Goal: Task Accomplishment & Management: Use online tool/utility

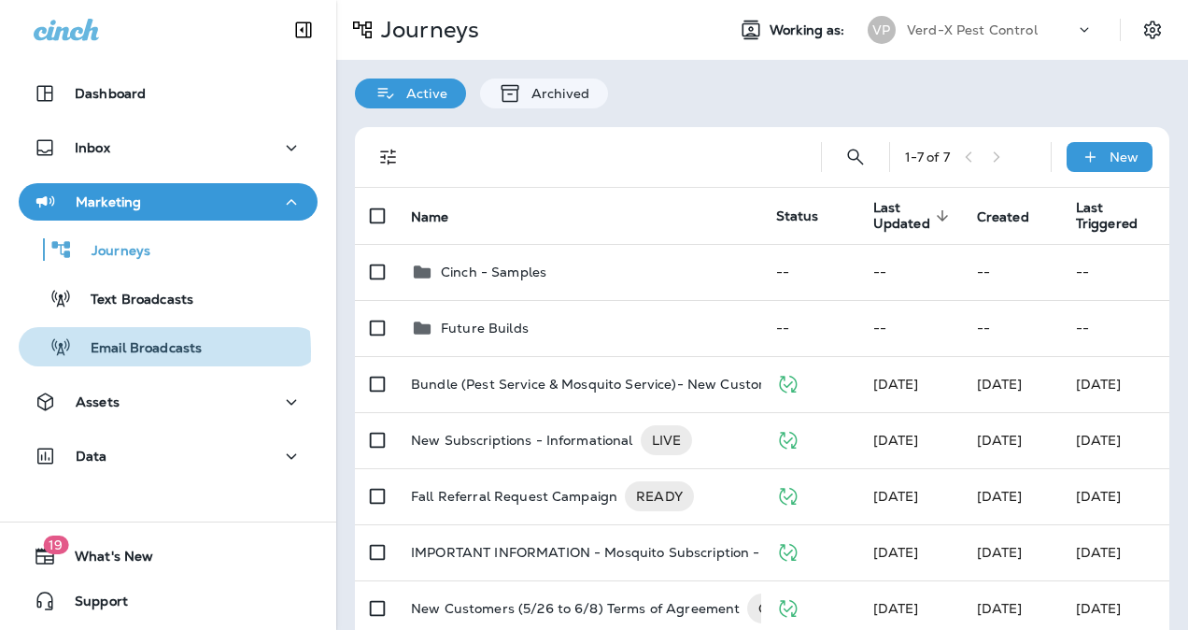
click at [120, 351] on p "Email Broadcasts" at bounding box center [137, 349] width 130 height 18
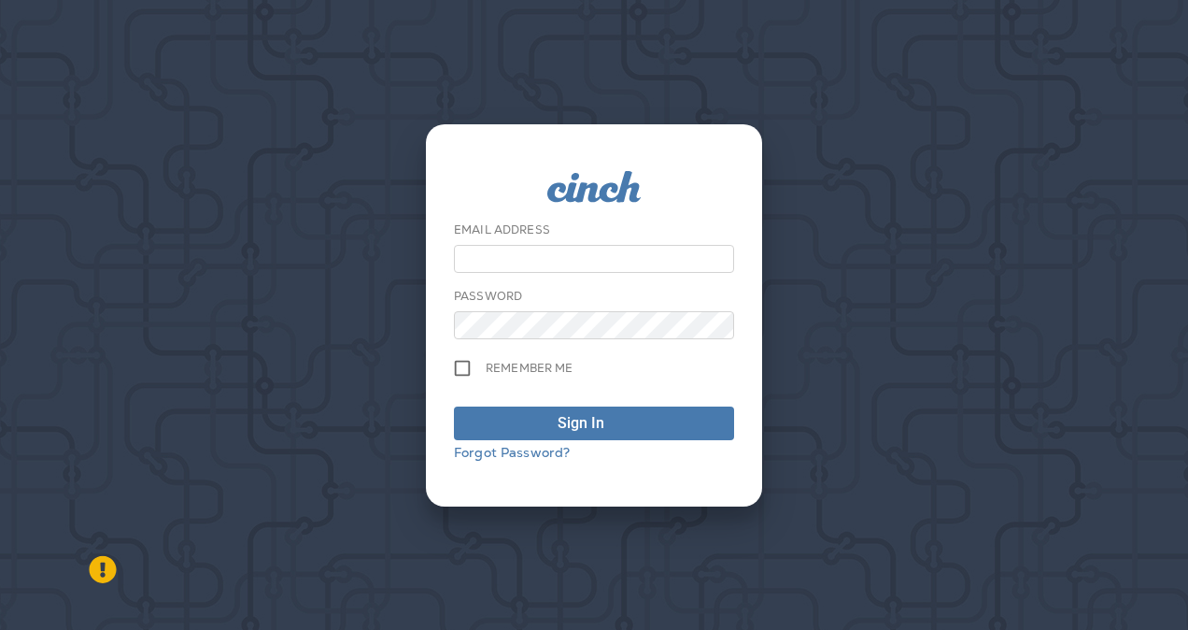
type input "**********"
click at [583, 432] on div "Sign In" at bounding box center [581, 423] width 47 height 22
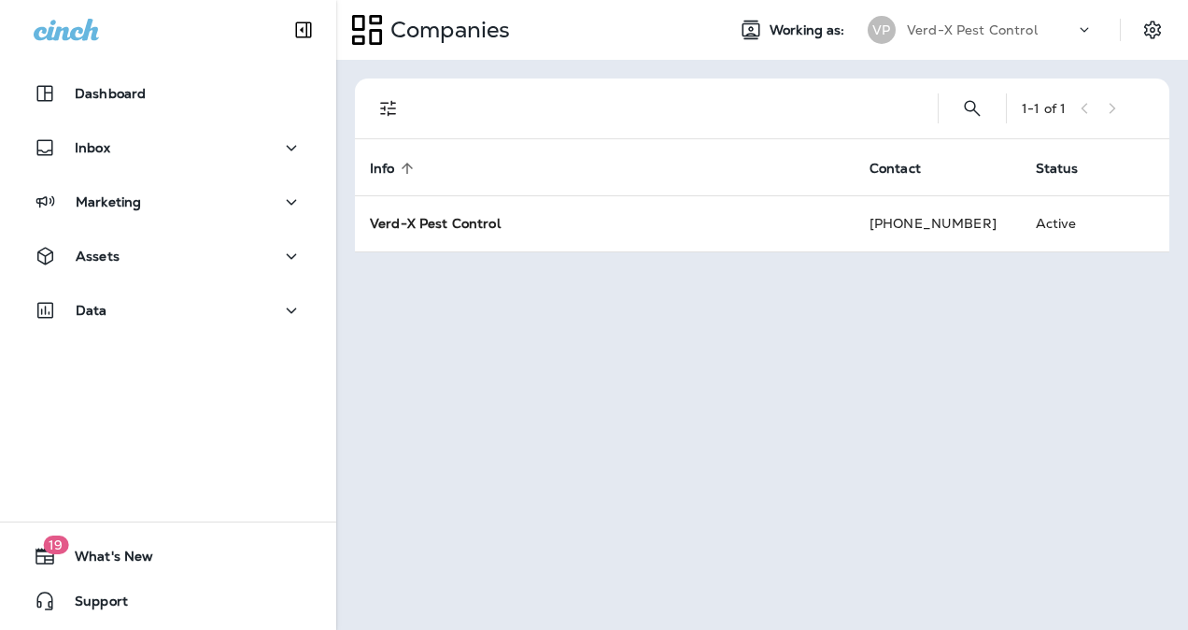
click at [138, 204] on p "Marketing" at bounding box center [108, 201] width 65 height 15
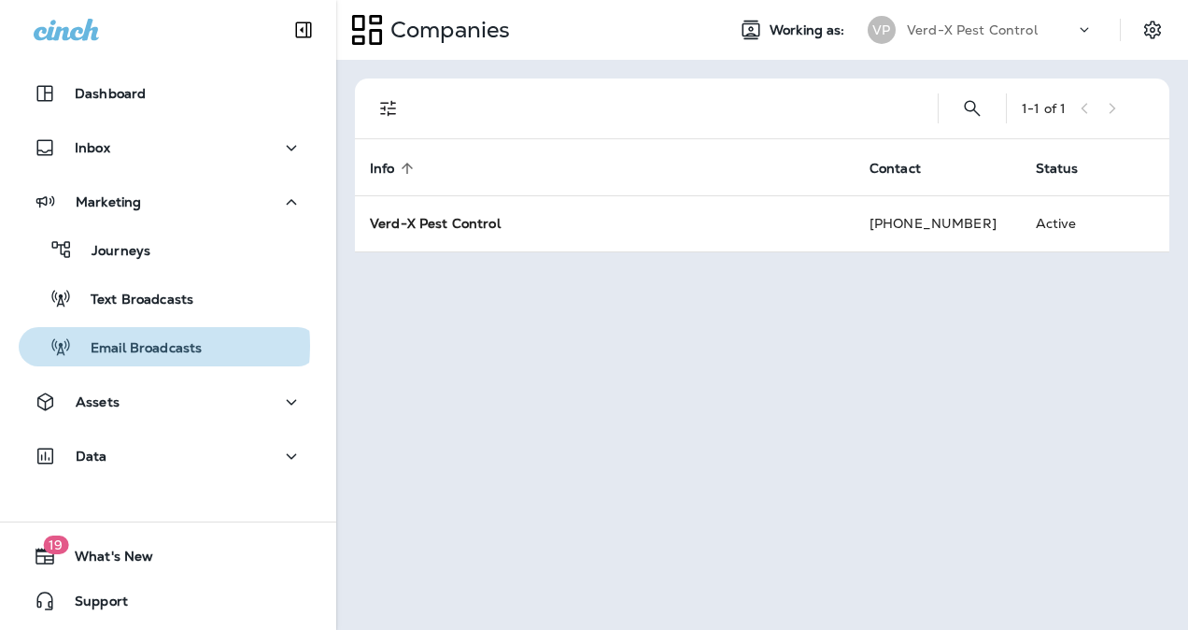
click at [123, 346] on p "Email Broadcasts" at bounding box center [137, 349] width 130 height 18
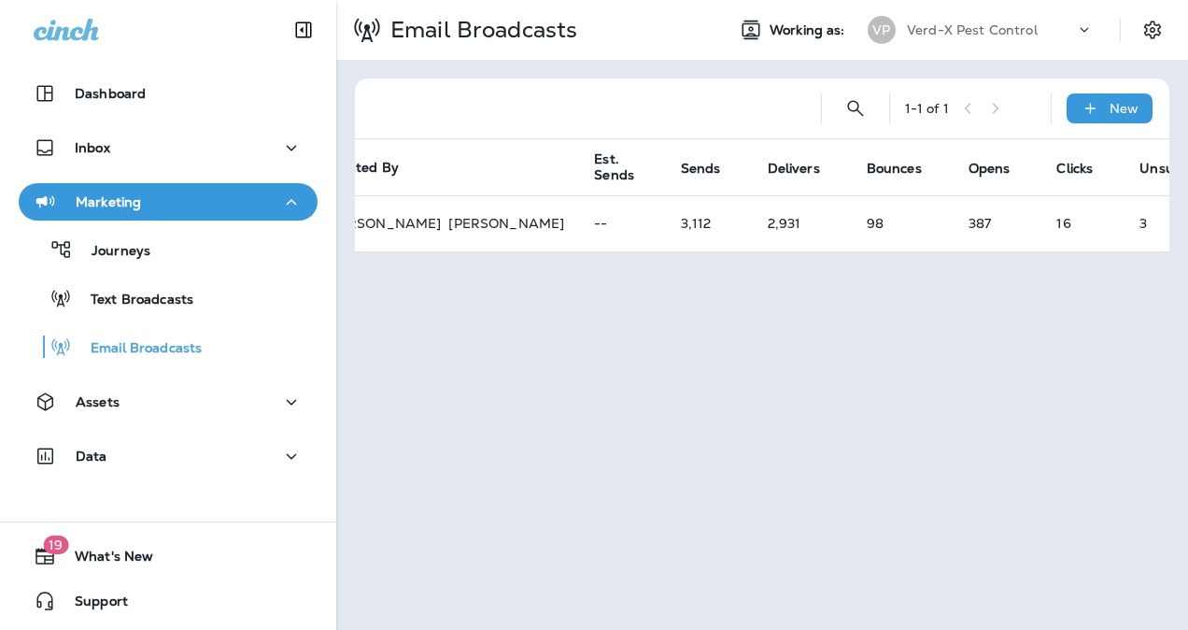
scroll to position [0, 811]
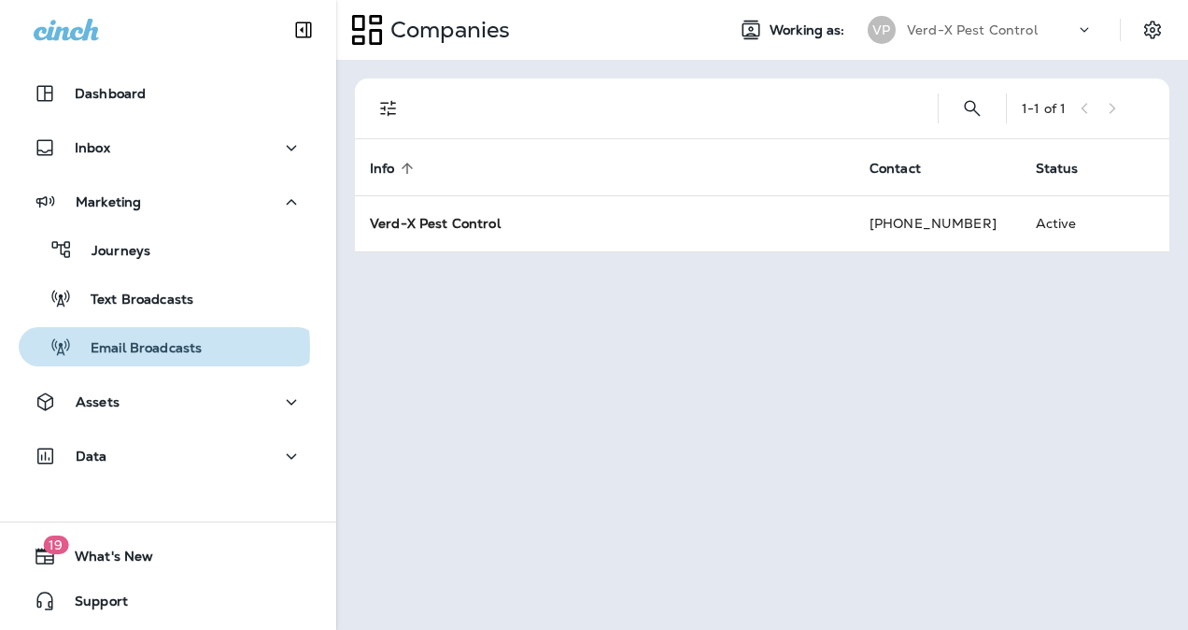
click at [142, 348] on p "Email Broadcasts" at bounding box center [137, 349] width 130 height 18
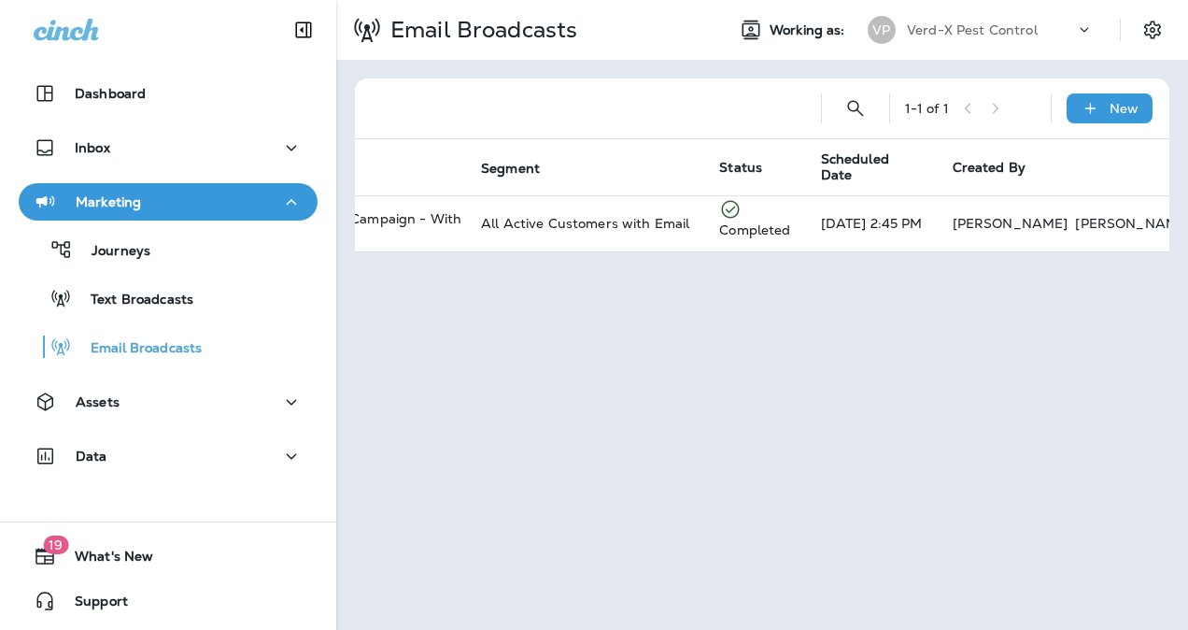
scroll to position [0, 148]
